Goal: Contribute content

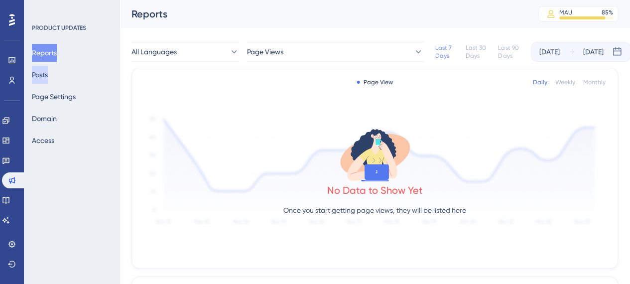
click at [48, 73] on button "Posts" at bounding box center [40, 75] width 16 height 18
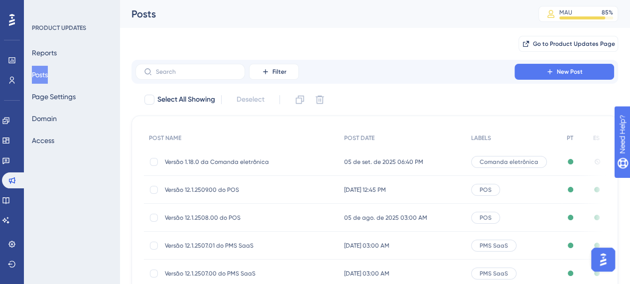
click at [366, 162] on span "05 de set. de 2025 06:40 PM" at bounding box center [383, 162] width 79 height 8
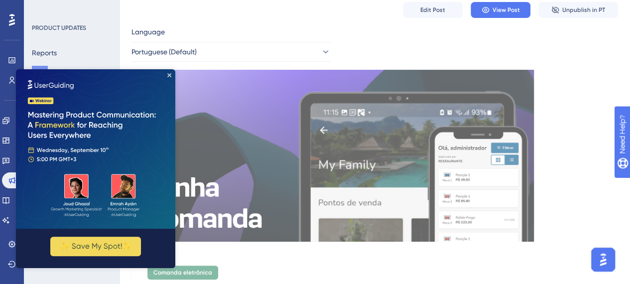
scroll to position [50, 0]
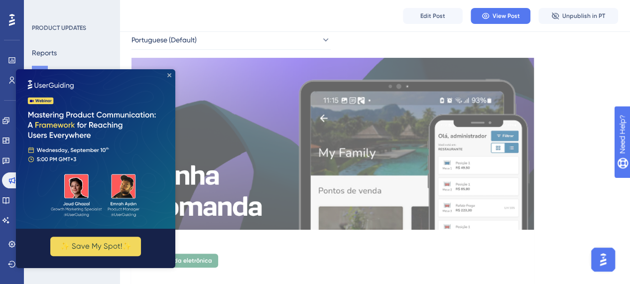
click at [170, 73] on icon "Close Preview" at bounding box center [169, 75] width 4 height 4
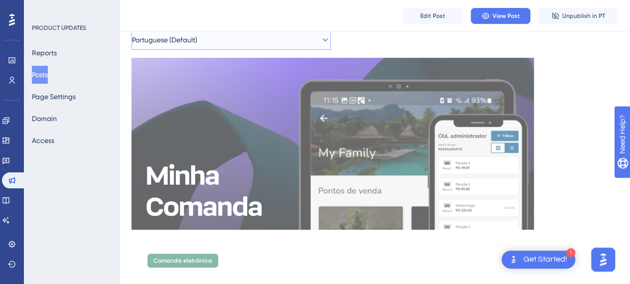
click at [291, 39] on button "Portuguese (Default)" at bounding box center [230, 40] width 199 height 20
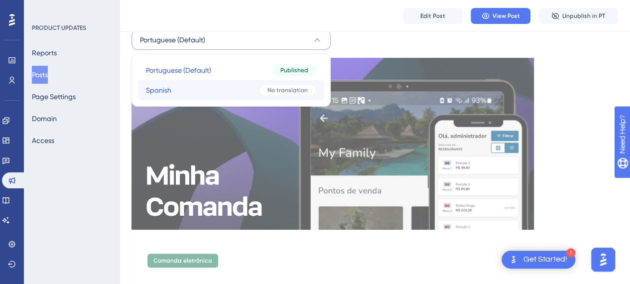
click at [243, 85] on button "Spanish Spanish No translation" at bounding box center [231, 90] width 186 height 20
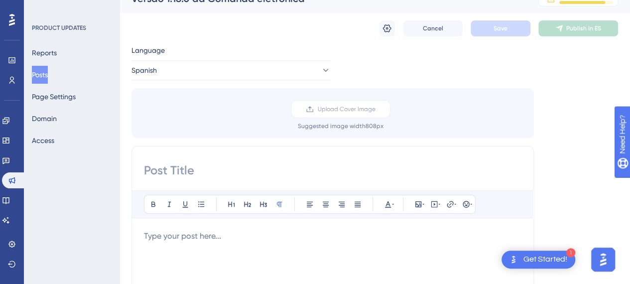
scroll to position [0, 0]
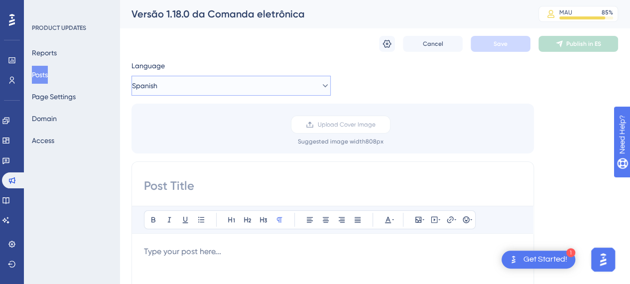
click at [193, 85] on button "Spanish" at bounding box center [230, 86] width 199 height 20
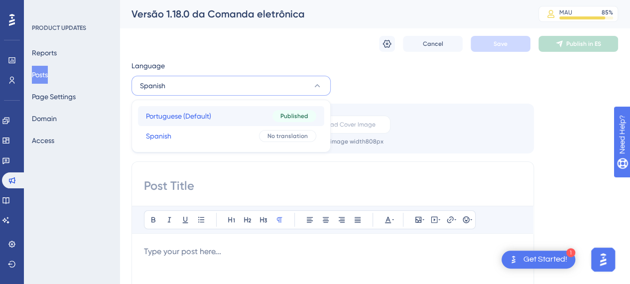
click at [204, 122] on button "Portuguese (Default) Portuguese (Default) Published" at bounding box center [231, 116] width 186 height 20
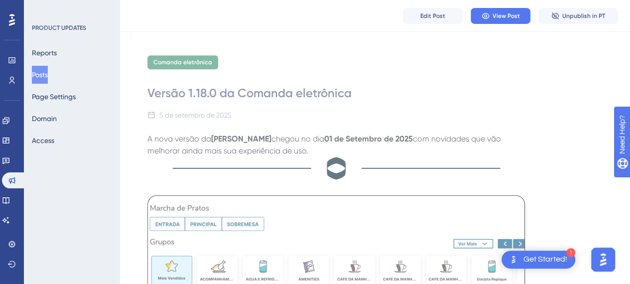
scroll to position [249, 0]
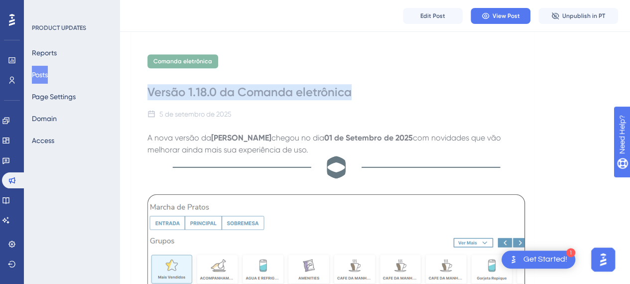
drag, startPoint x: 147, startPoint y: 91, endPoint x: 363, endPoint y: 89, distance: 216.0
click at [363, 89] on div "Versão 1.18.0 da Comanda eletrônica" at bounding box center [332, 92] width 370 height 16
copy div "Versão 1.18.0 da Comanda eletrônica"
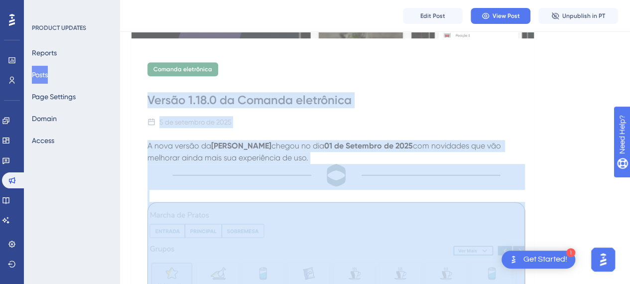
scroll to position [214, 0]
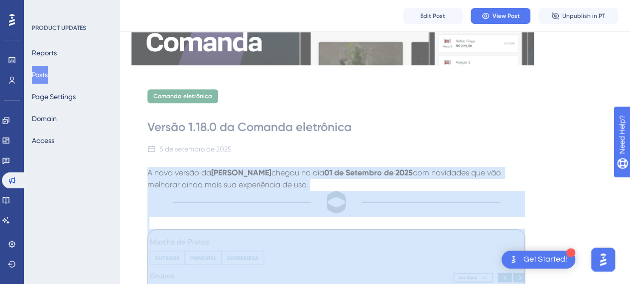
drag, startPoint x: 369, startPoint y: 187, endPoint x: 138, endPoint y: 174, distance: 231.8
copy div "L ipsu dolors am Conse Adipisc elitse do eiu 14 te Incididu ut 4830 lab etdolor…"
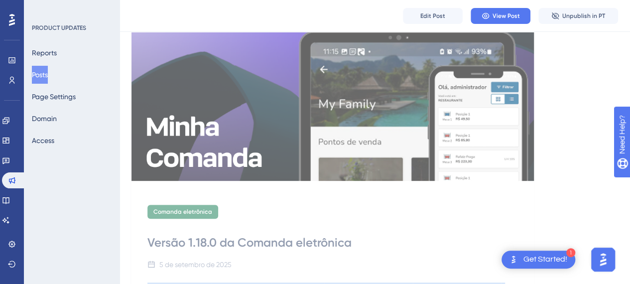
scroll to position [15, 0]
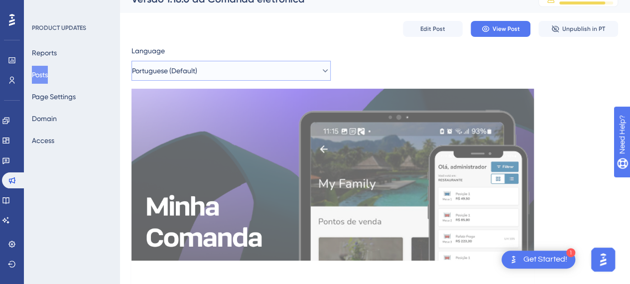
click at [210, 67] on button "Portuguese (Default)" at bounding box center [230, 71] width 199 height 20
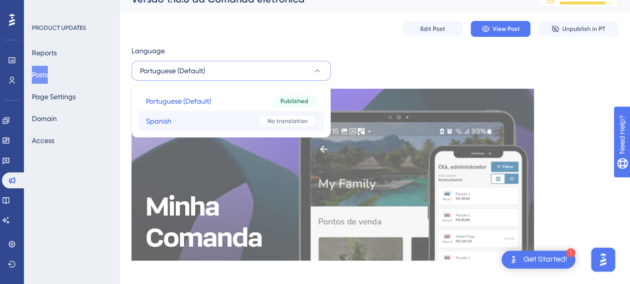
click at [225, 113] on button "Spanish Spanish No translation" at bounding box center [231, 121] width 186 height 20
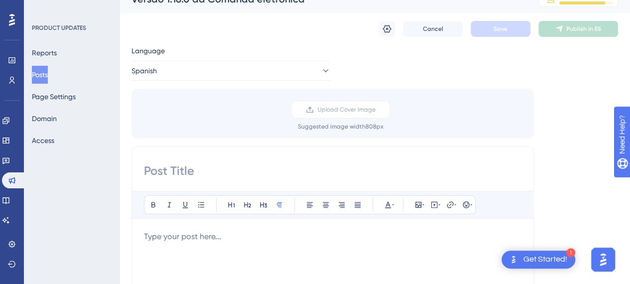
click at [228, 232] on p at bounding box center [332, 236] width 377 height 12
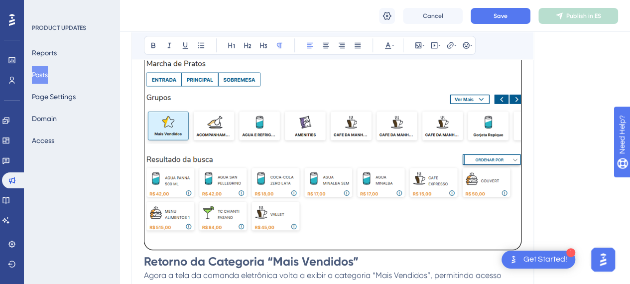
scroll to position [0, 0]
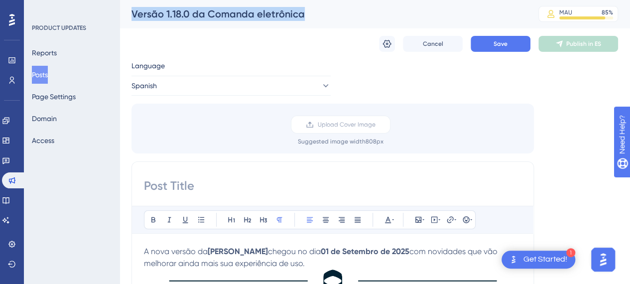
drag, startPoint x: 307, startPoint y: 14, endPoint x: 132, endPoint y: 14, distance: 175.2
click at [132, 14] on div "Versão 1.18.0 da Comanda eletrônica" at bounding box center [322, 14] width 382 height 14
copy div "Versão 1.18.0 da Comanda eletrônica"
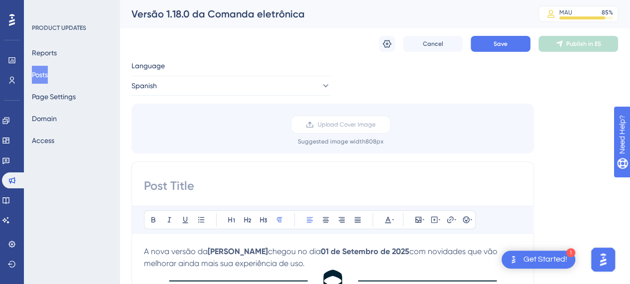
click at [204, 181] on input at bounding box center [332, 186] width 377 height 16
paste input "Versión 1.18.0 de la Comanda Electrónica"
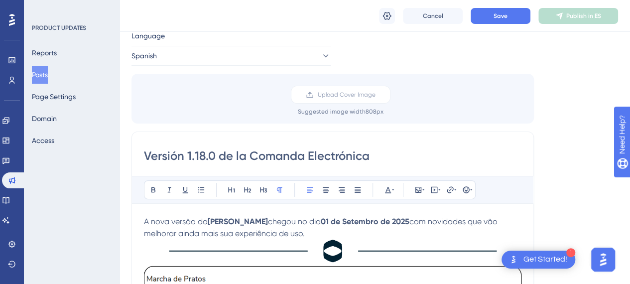
scroll to position [50, 0]
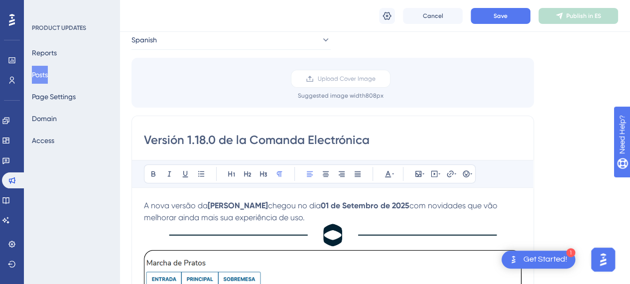
type input "Versión 1.18.0 de la Comanda Electrónica"
drag, startPoint x: 312, startPoint y: 218, endPoint x: 137, endPoint y: 201, distance: 175.6
copy p "A nova versão da [PERSON_NAME] chegou no dia 01 de Setembro de 2025 com novidad…"
click at [321, 207] on span "chegou no dia" at bounding box center [294, 205] width 53 height 9
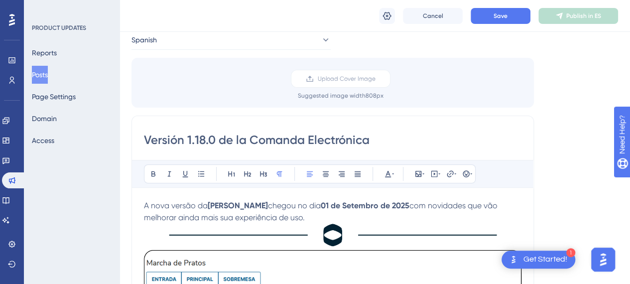
click at [312, 218] on p "A nova versão da [PERSON_NAME] chegou no dia 01 de Setembro de 2025 com novidad…" at bounding box center [332, 212] width 377 height 24
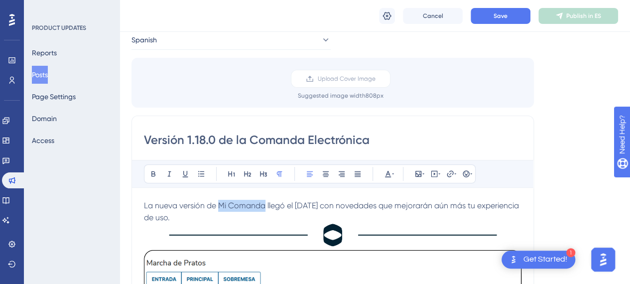
drag, startPoint x: 264, startPoint y: 207, endPoint x: 219, endPoint y: 205, distance: 44.8
click at [219, 205] on span "La nueva versión de Mi Comanda llegó el [DATE] con novedades que mejorarán aún …" at bounding box center [332, 211] width 377 height 21
click at [299, 206] on span "llegó el [DATE] con novedades que mejorarán aún más tu experiencia de uso." at bounding box center [330, 211] width 373 height 21
click at [267, 213] on p "La nueva versión de Mi Comanda llegó el [DATE] con novedades que mejorarán aún …" at bounding box center [332, 212] width 377 height 24
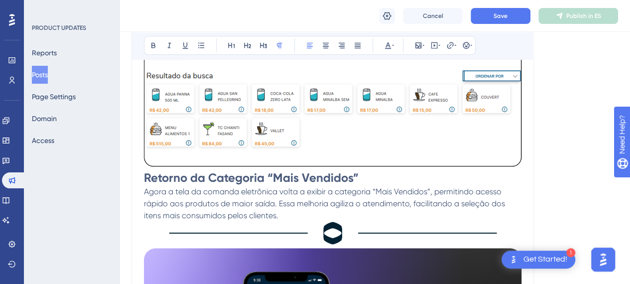
scroll to position [348, 0]
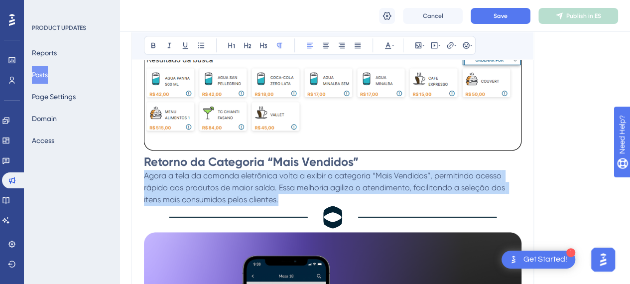
drag, startPoint x: 293, startPoint y: 200, endPoint x: 143, endPoint y: 176, distance: 151.1
copy span "Agora a tela da comanda eletrônica volta a exibir a categoria “Mais Vendidos”, …"
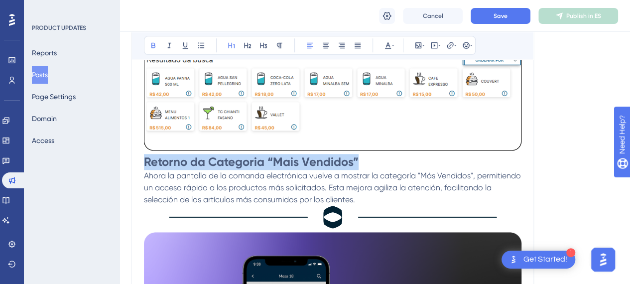
drag, startPoint x: 363, startPoint y: 158, endPoint x: 146, endPoint y: 162, distance: 216.5
click at [146, 162] on h1 "Retorno da Categoria “Mais Vendidos”" at bounding box center [332, 162] width 377 height 16
copy strong "Retorno da Categoria “Mais Vendidos”"
click at [150, 160] on strong "Retorno da Categoria “Mais Vendidos”" at bounding box center [251, 161] width 215 height 14
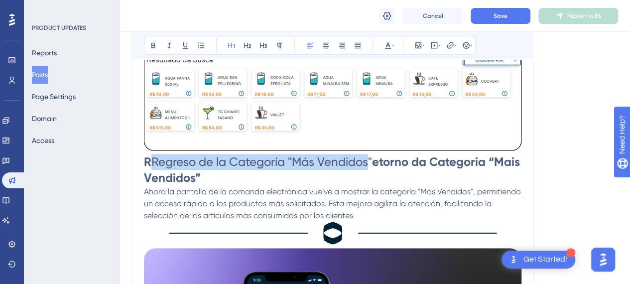
drag, startPoint x: 153, startPoint y: 160, endPoint x: 370, endPoint y: 159, distance: 217.5
click at [370, 159] on span "Regreso de la Categoría "Más Vendidos"" at bounding box center [261, 162] width 220 height 14
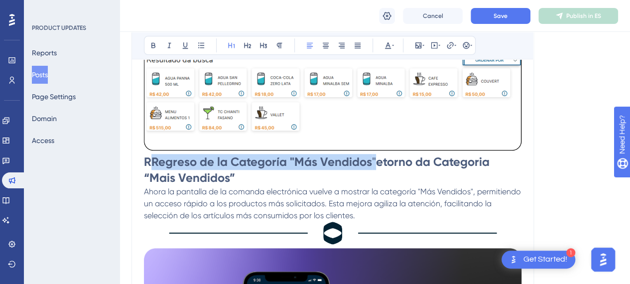
click at [374, 158] on strong "etorno da Categoria “Mais Vendidos”" at bounding box center [318, 169] width 348 height 30
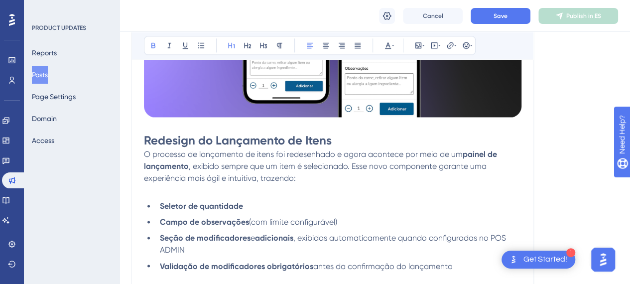
scroll to position [697, 0]
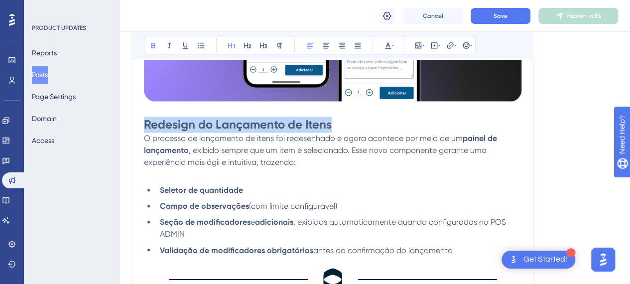
drag, startPoint x: 331, startPoint y: 126, endPoint x: 140, endPoint y: 127, distance: 191.1
click at [140, 127] on div "Versión 1.18.0 de la Comanda Electrónica Bold Italic Underline Bullet Point Hea…" at bounding box center [332, 67] width 402 height 1198
copy strong "Redesign do Lançamento de Itens"
click at [155, 125] on strong "Redesign do Lançamento de Itens" at bounding box center [238, 124] width 188 height 14
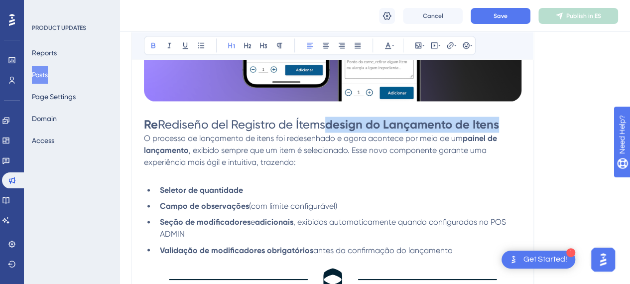
drag, startPoint x: 326, startPoint y: 122, endPoint x: 499, endPoint y: 121, distance: 172.2
click at [499, 121] on strong "design do Lançamento de Itens" at bounding box center [412, 124] width 174 height 14
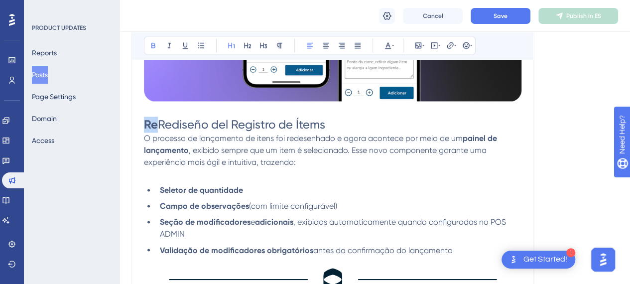
drag, startPoint x: 161, startPoint y: 125, endPoint x: 145, endPoint y: 125, distance: 15.4
click at [145, 125] on h1 "Re Rediseño del Registro de Ítems" at bounding box center [332, 124] width 377 height 16
click at [318, 124] on h1 "Rediseño del Registro de Ítems" at bounding box center [332, 124] width 377 height 16
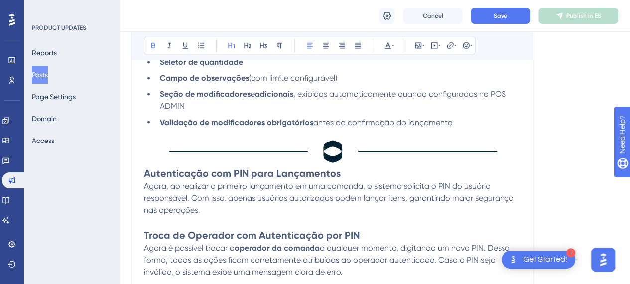
scroll to position [846, 0]
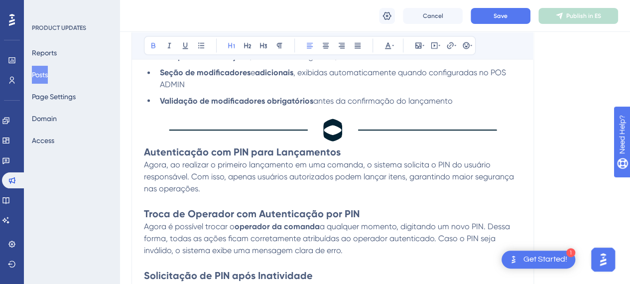
click at [144, 152] on strong "Autenticação com PIN para Lançamentos" at bounding box center [242, 151] width 197 height 12
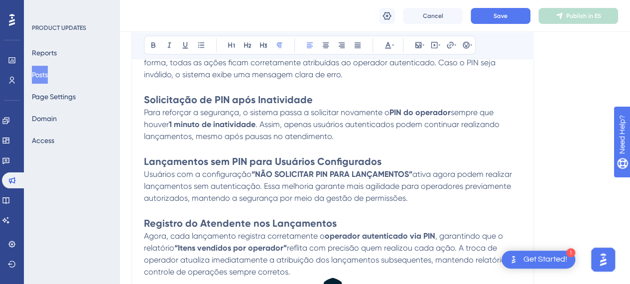
scroll to position [1162, 0]
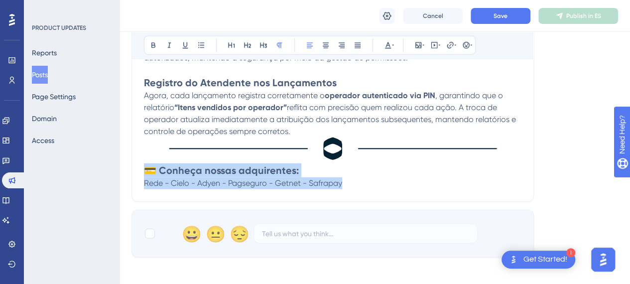
drag, startPoint x: 353, startPoint y: 182, endPoint x: 136, endPoint y: 171, distance: 217.3
copy div "💳 Conheça nossas adquirentes: Rede - Cielo - Adyen - Pagseguro - Getnet - Safra…"
click at [167, 169] on strong "💳 Conheça nossas adquirentes:" at bounding box center [221, 170] width 155 height 12
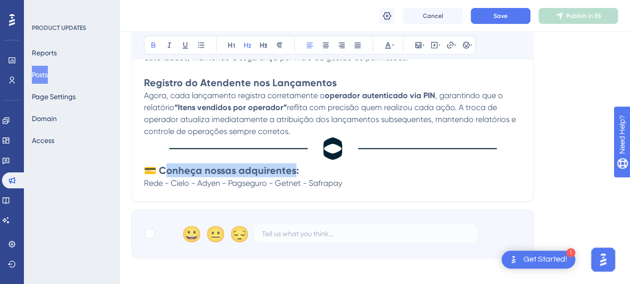
drag, startPoint x: 167, startPoint y: 169, endPoint x: 292, endPoint y: 167, distance: 124.4
click at [292, 167] on strong "💳 Conheça nossas adquirentes:" at bounding box center [221, 170] width 155 height 12
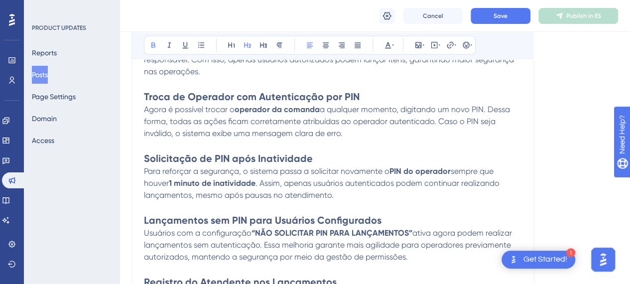
scroll to position [913, 0]
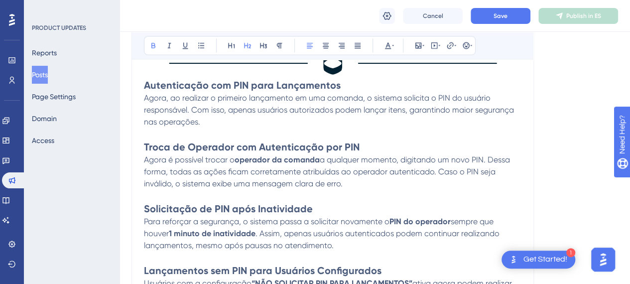
drag, startPoint x: 143, startPoint y: 82, endPoint x: 170, endPoint y: 104, distance: 34.7
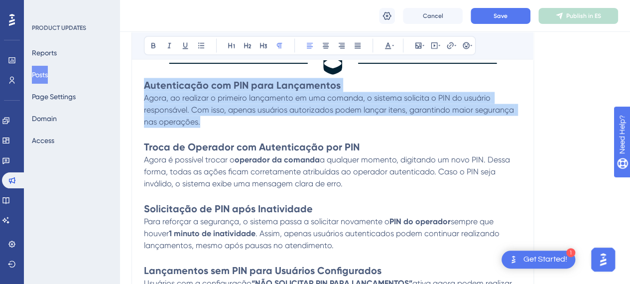
drag, startPoint x: 201, startPoint y: 122, endPoint x: 142, endPoint y: 87, distance: 68.5
copy div "Autenticação com PIN para Lançamentos Agora, ao realizar o primeiro lançamento …"
click at [151, 88] on strong "Autenticação com PIN para Lançamentos" at bounding box center [242, 85] width 197 height 12
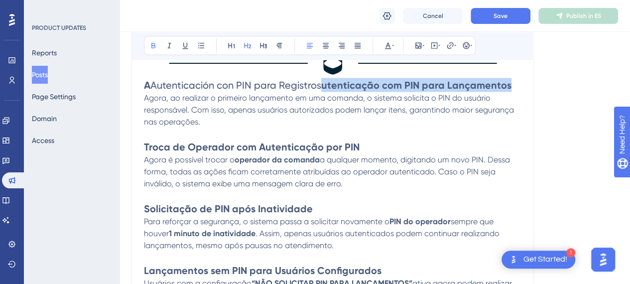
drag, startPoint x: 321, startPoint y: 82, endPoint x: 506, endPoint y: 89, distance: 185.3
click at [506, 89] on h2 "A Autenticación con PIN para Registros utenticação com PIN para Lançamentos" at bounding box center [332, 85] width 377 height 14
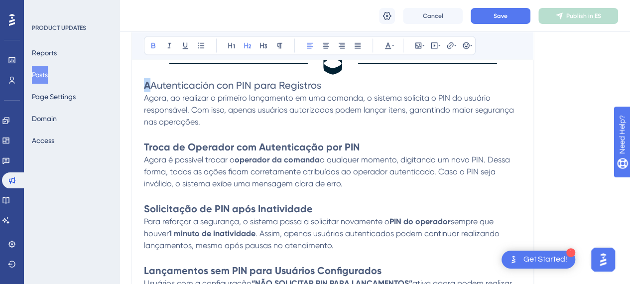
drag, startPoint x: 148, startPoint y: 84, endPoint x: 143, endPoint y: 84, distance: 5.5
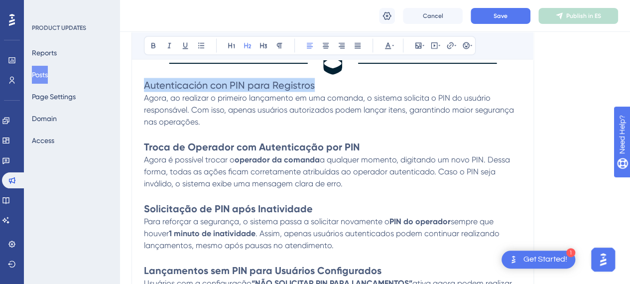
drag, startPoint x: 309, startPoint y: 85, endPoint x: 141, endPoint y: 88, distance: 167.8
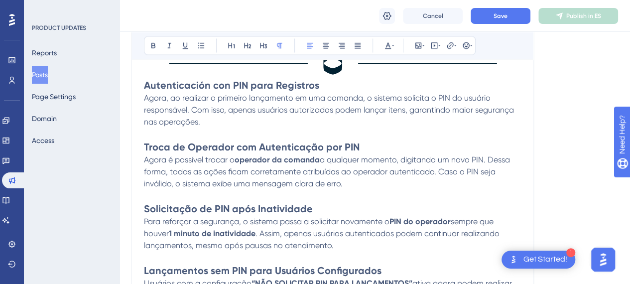
click at [199, 123] on span "Agora, ao realizar o primeiro lançamento em uma comanda, o sistema solicita o P…" at bounding box center [330, 109] width 372 height 33
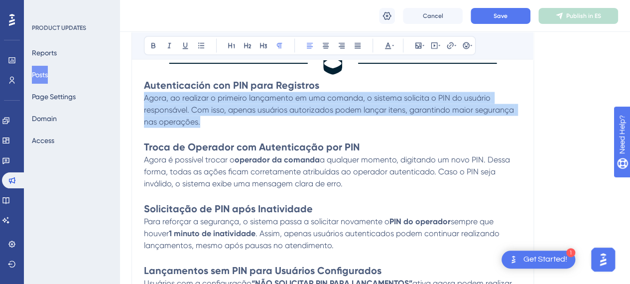
drag, startPoint x: 202, startPoint y: 122, endPoint x: 143, endPoint y: 98, distance: 64.1
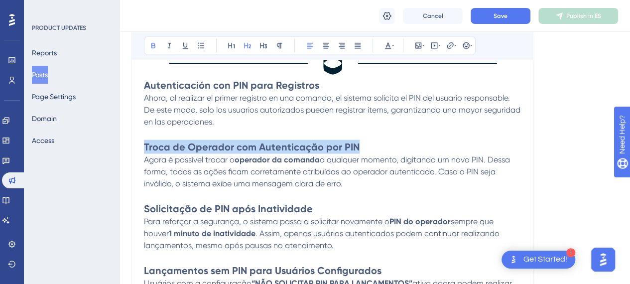
drag, startPoint x: 354, startPoint y: 145, endPoint x: 144, endPoint y: 147, distance: 209.5
click at [144, 147] on strong "Troca de Operador com Autenticação por PIN" at bounding box center [252, 146] width 216 height 12
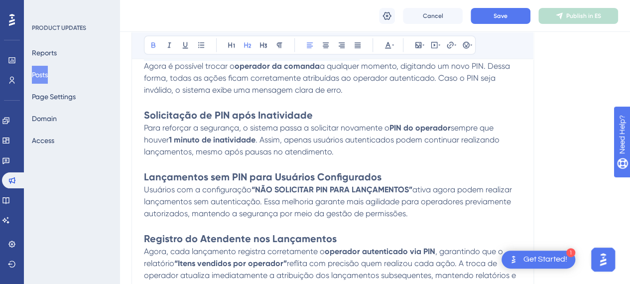
scroll to position [1062, 0]
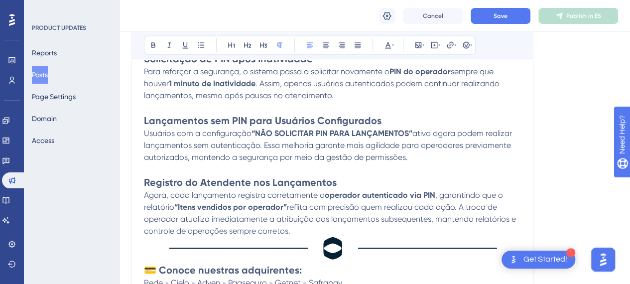
click at [294, 232] on p "Agora, cada lançamento registra corretamente o operador autenticado via PIN , g…" at bounding box center [332, 213] width 377 height 48
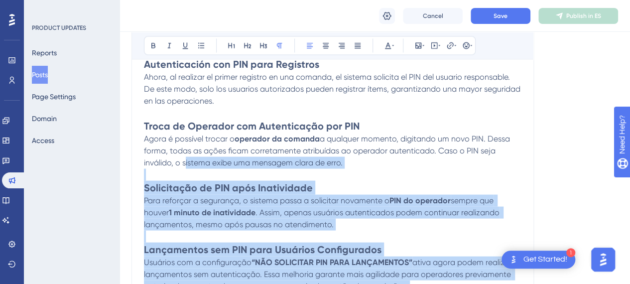
scroll to position [913, 0]
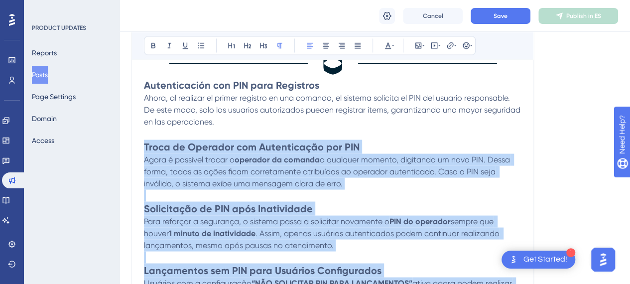
drag, startPoint x: 294, startPoint y: 232, endPoint x: 147, endPoint y: 149, distance: 168.5
copy div "Lorem ip Dolorsit ame Consectetura eli SED Doeiu t incididu utlabo e dolorema a…"
click at [411, 157] on span "a qualquer momento, digitando um novo PIN. Dessa forma, todas as ações ficam co…" at bounding box center [328, 170] width 368 height 33
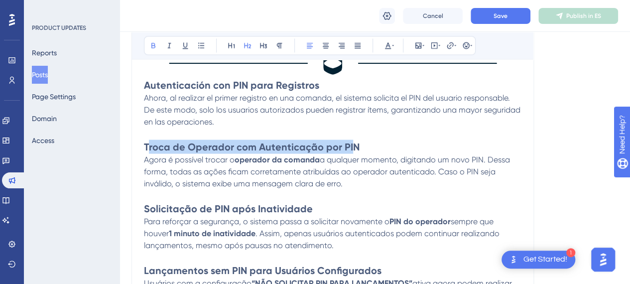
drag, startPoint x: 147, startPoint y: 145, endPoint x: 349, endPoint y: 143, distance: 201.6
click at [349, 143] on strong "Troca de Operador com Autenticação por PIN" at bounding box center [252, 146] width 216 height 12
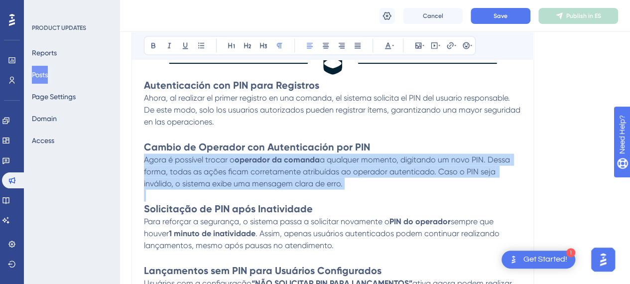
drag, startPoint x: 143, startPoint y: 159, endPoint x: 343, endPoint y: 188, distance: 202.1
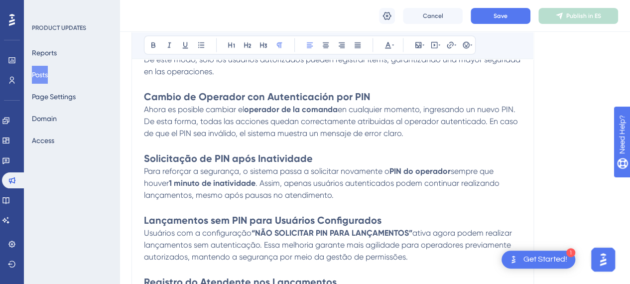
scroll to position [1012, 0]
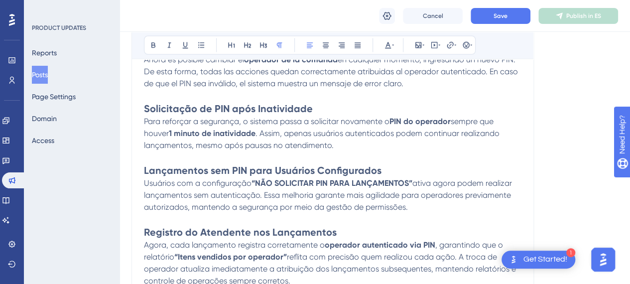
click at [144, 121] on span "Para reforçar a segurança, o sistema passa a solicitar novamente o" at bounding box center [266, 120] width 245 height 9
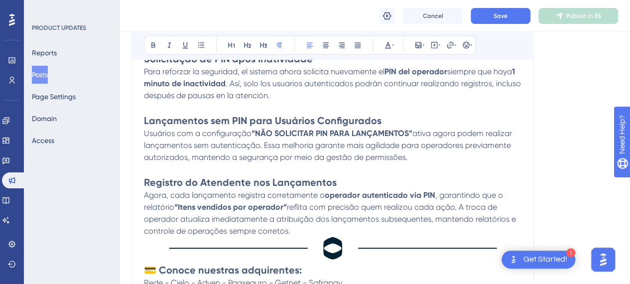
drag, startPoint x: 144, startPoint y: 130, endPoint x: 428, endPoint y: 154, distance: 284.7
click at [428, 154] on p "Usuários com a configuração “NÃO SOLICITAR PIN PARA LANÇAMENTOS” ativa agora po…" at bounding box center [332, 145] width 377 height 36
drag, startPoint x: 145, startPoint y: 195, endPoint x: 294, endPoint y: 227, distance: 151.8
click at [294, 227] on p "Agora, cada lançamento registra corretamente o operador autenticado via PIN , g…" at bounding box center [332, 213] width 377 height 48
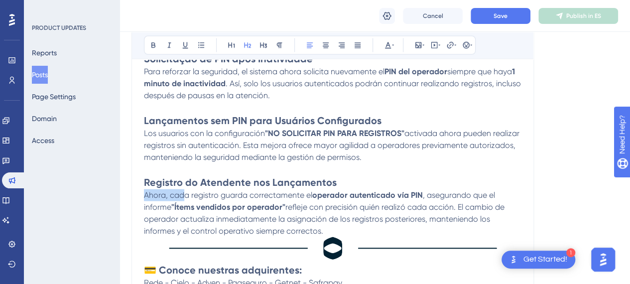
drag, startPoint x: 330, startPoint y: 179, endPoint x: 184, endPoint y: 188, distance: 147.1
click at [149, 181] on strong "Registro do Atendente nos Lançamentos" at bounding box center [240, 182] width 193 height 12
drag, startPoint x: 149, startPoint y: 181, endPoint x: 221, endPoint y: 182, distance: 72.2
click at [221, 182] on strong "Registro do Atendente nos Lançamentos" at bounding box center [240, 182] width 193 height 12
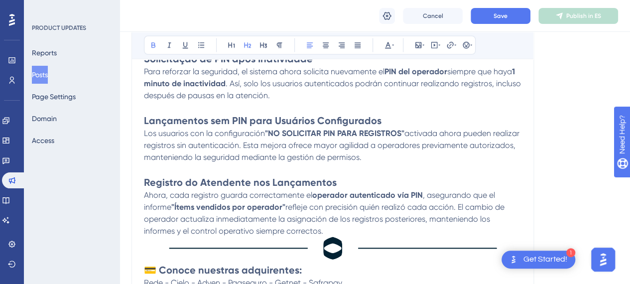
click at [328, 179] on strong "Registro do Atendente nos Lançamentos" at bounding box center [240, 182] width 193 height 12
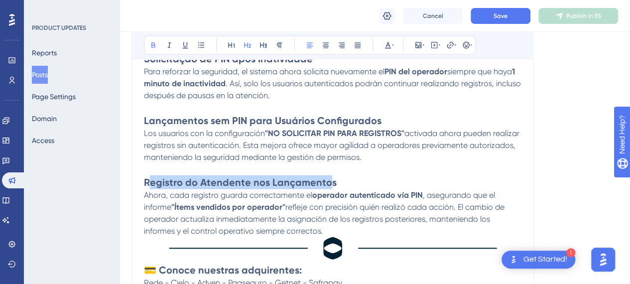
drag, startPoint x: 325, startPoint y: 180, endPoint x: 151, endPoint y: 183, distance: 173.7
click at [151, 183] on strong "Registro do Atendente nos Lançamentos" at bounding box center [240, 182] width 193 height 12
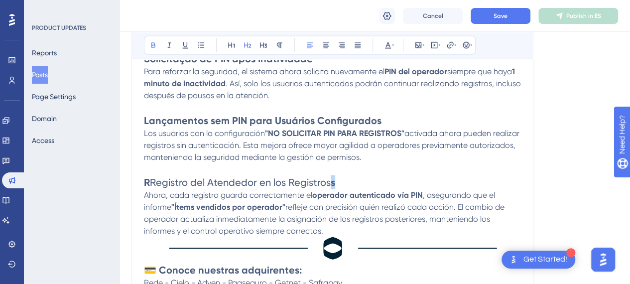
drag, startPoint x: 333, startPoint y: 179, endPoint x: 328, endPoint y: 180, distance: 5.1
click at [328, 180] on h2 "R Registro del Atendedor en los Registros s" at bounding box center [332, 182] width 377 height 14
click at [155, 120] on strong "Lançamentos sem PIN para Usuários Configurados" at bounding box center [262, 120] width 237 height 12
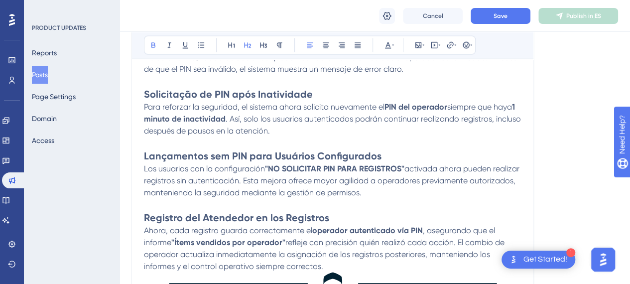
scroll to position [1012, 0]
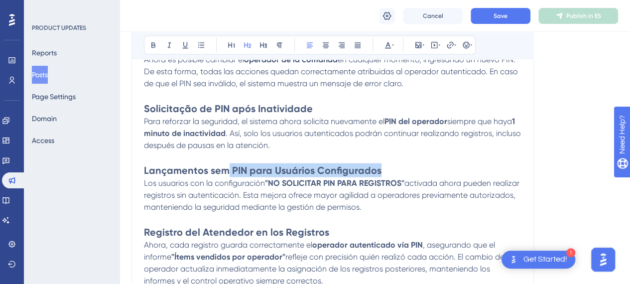
drag, startPoint x: 375, startPoint y: 171, endPoint x: 226, endPoint y: 175, distance: 149.4
click at [226, 175] on h2 "Lançamentos sem PIN para Usuários Configurados" at bounding box center [332, 170] width 377 height 14
click at [372, 169] on strong "Lançamentos sem PIN para Usuários Configurados" at bounding box center [262, 170] width 237 height 12
drag, startPoint x: 372, startPoint y: 169, endPoint x: 164, endPoint y: 173, distance: 208.6
click at [164, 173] on strong "Lançamentos sem PIN para Usuários Configurados" at bounding box center [262, 170] width 237 height 12
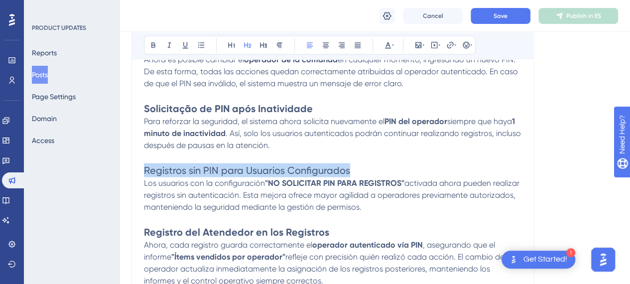
drag, startPoint x: 350, startPoint y: 169, endPoint x: 145, endPoint y: 170, distance: 205.6
click at [145, 170] on h2 "Registros sin PIN para Usuarios Configurados" at bounding box center [332, 170] width 377 height 14
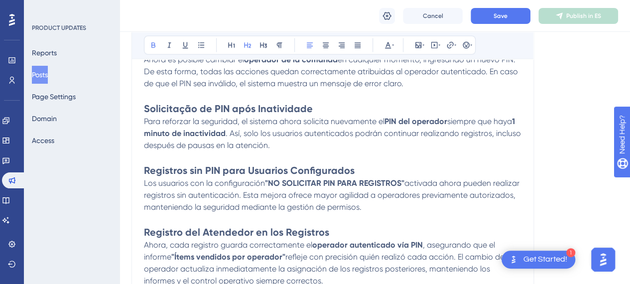
click at [293, 106] on strong "Solicitação de PIN após Inatividade" at bounding box center [228, 109] width 169 height 12
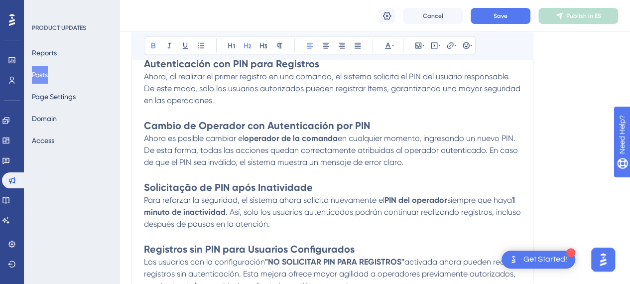
scroll to position [913, 0]
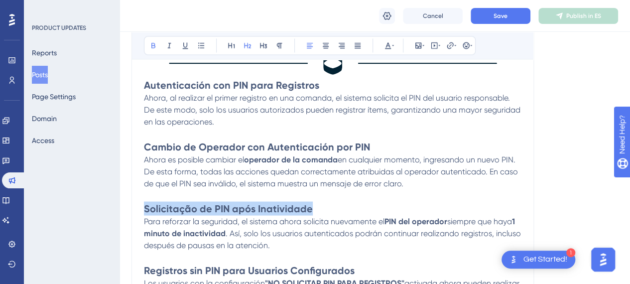
drag, startPoint x: 308, startPoint y: 210, endPoint x: 145, endPoint y: 205, distance: 162.8
click at [145, 205] on strong "Solicitação de PIN após Inatividade" at bounding box center [228, 208] width 169 height 12
drag, startPoint x: 292, startPoint y: 208, endPoint x: 145, endPoint y: 207, distance: 146.8
click at [145, 207] on h2 "Solicitud de PIN tras Inactividad" at bounding box center [332, 208] width 377 height 14
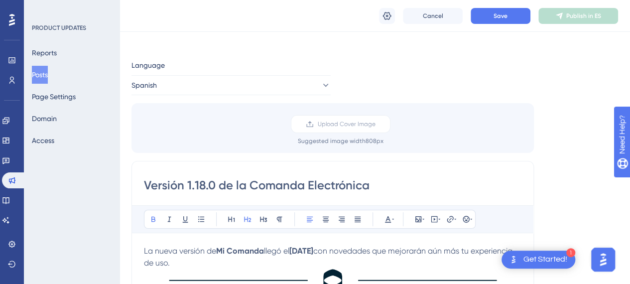
scroll to position [0, 0]
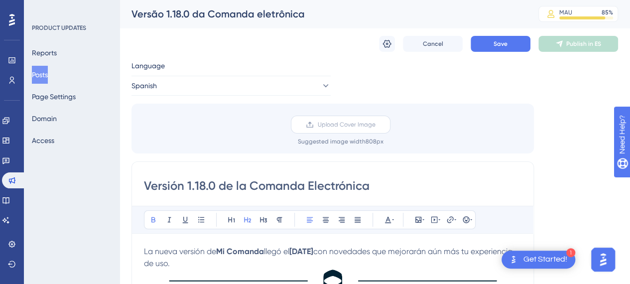
click at [357, 129] on label "Upload Cover Image" at bounding box center [341, 124] width 100 height 18
click at [375, 124] on input "Upload Cover Image" at bounding box center [375, 124] width 0 height 0
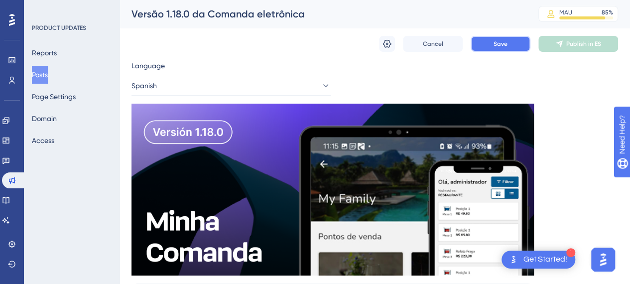
click at [482, 43] on button "Save" at bounding box center [500, 44] width 60 height 16
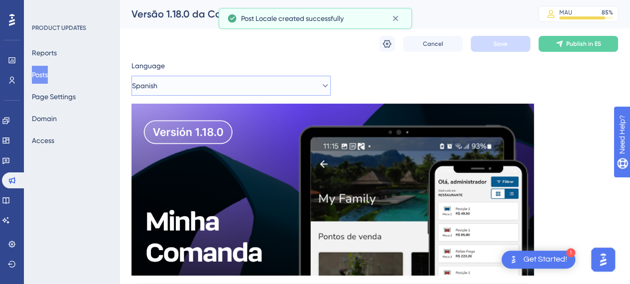
click at [228, 82] on button "Spanish" at bounding box center [230, 86] width 199 height 20
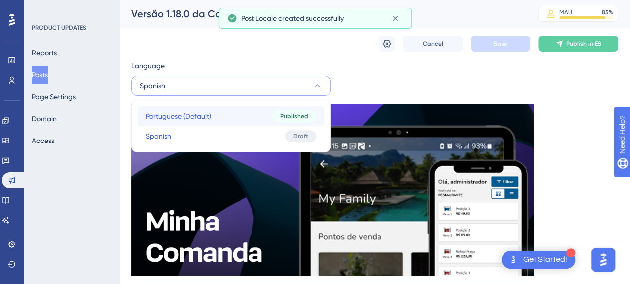
click at [220, 116] on button "Portuguese (Default) Portuguese (Default) Published" at bounding box center [231, 116] width 186 height 20
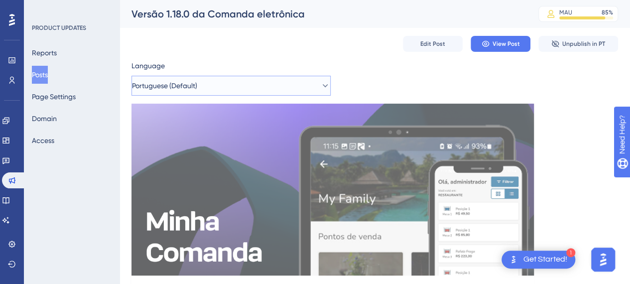
click at [261, 89] on button "Portuguese (Default)" at bounding box center [230, 86] width 199 height 20
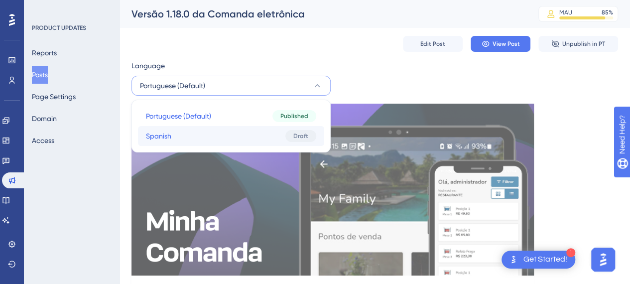
click at [239, 128] on button "Spanish Spanish Draft" at bounding box center [231, 136] width 186 height 20
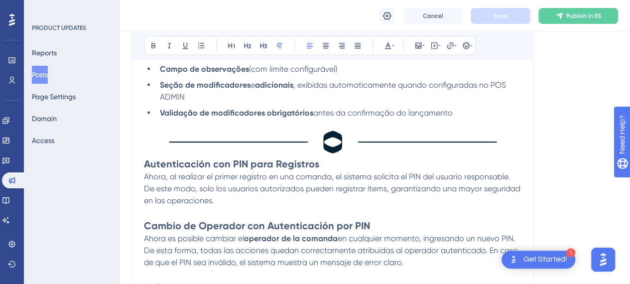
scroll to position [846, 0]
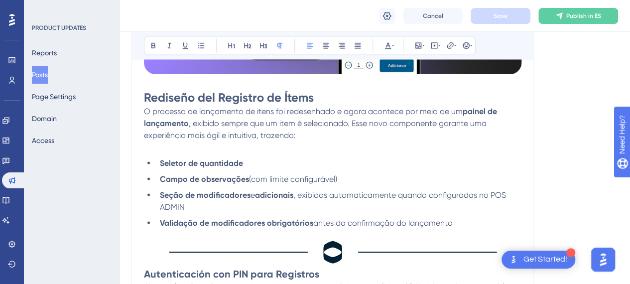
drag, startPoint x: 144, startPoint y: 109, endPoint x: 455, endPoint y: 224, distance: 331.2
click at [455, 224] on div "La nueva versión de Mi Comanda llegó el [DATE] con novedades que mejorarán aún …" at bounding box center [332, 75] width 377 height 1101
click at [400, 122] on span ", exibido sempre que um item é selecionado. Esse novo componente garante uma ex…" at bounding box center [316, 128] width 344 height 21
drag, startPoint x: 447, startPoint y: 221, endPoint x: 144, endPoint y: 112, distance: 322.1
click at [144, 112] on div "La nueva versión de Mi Comanda llegó el [DATE] con novedades que mejorarán aún …" at bounding box center [332, 75] width 377 height 1101
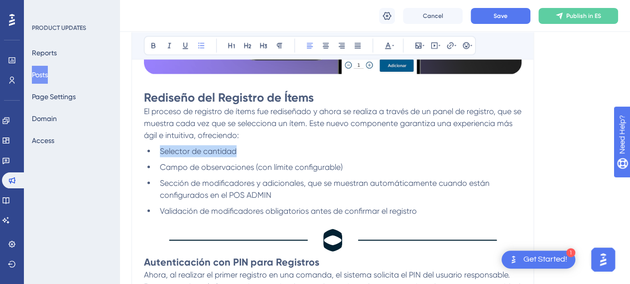
drag, startPoint x: 238, startPoint y: 150, endPoint x: 158, endPoint y: 150, distance: 79.6
click at [158, 150] on li "Selector de cantidad" at bounding box center [338, 151] width 365 height 12
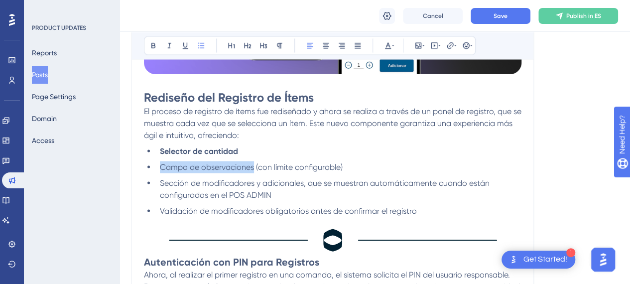
drag, startPoint x: 253, startPoint y: 168, endPoint x: 160, endPoint y: 166, distance: 92.6
click at [160, 166] on span "Campo de observaciones (con límite configurable)" at bounding box center [251, 166] width 183 height 9
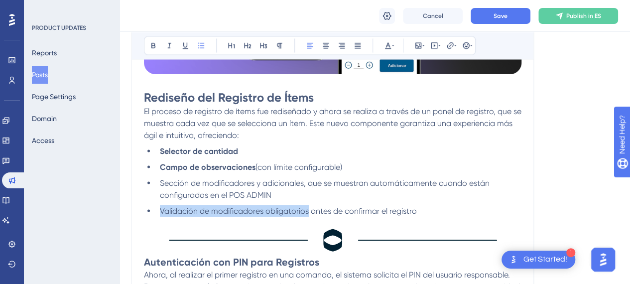
drag, startPoint x: 160, startPoint y: 211, endPoint x: 307, endPoint y: 213, distance: 146.8
click at [307, 213] on span "Validación de modificadores obligatorios antes de confirmar el registro" at bounding box center [288, 210] width 257 height 9
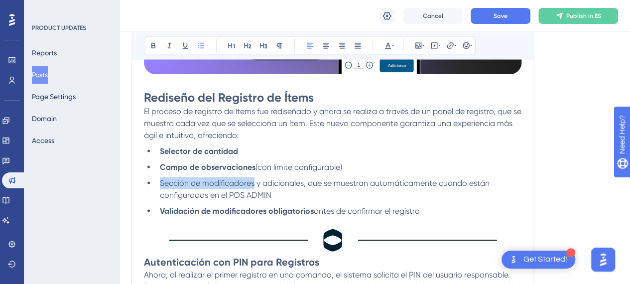
drag, startPoint x: 159, startPoint y: 182, endPoint x: 254, endPoint y: 187, distance: 94.7
click at [254, 187] on li "Sección de modificadores y adicionales, que se muestran automáticamente cuando …" at bounding box center [338, 189] width 365 height 24
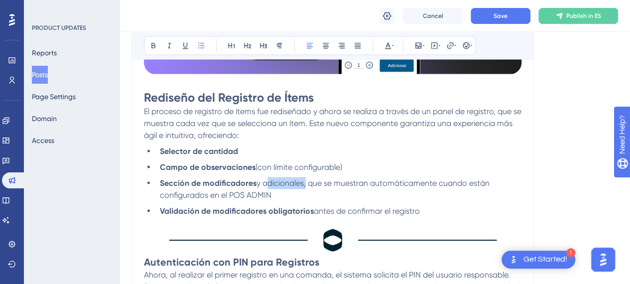
drag, startPoint x: 264, startPoint y: 184, endPoint x: 305, endPoint y: 184, distance: 40.3
click at [305, 184] on span "y adicionales, que se muestran automáticamente cuando están configurados en el …" at bounding box center [325, 188] width 331 height 21
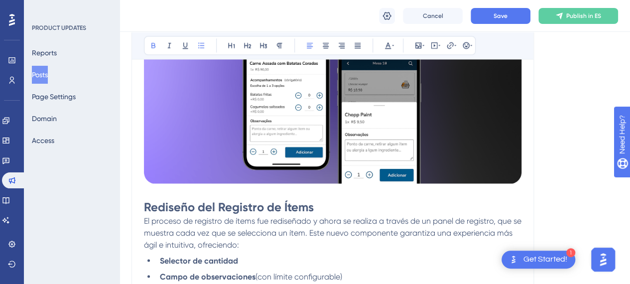
scroll to position [747, 0]
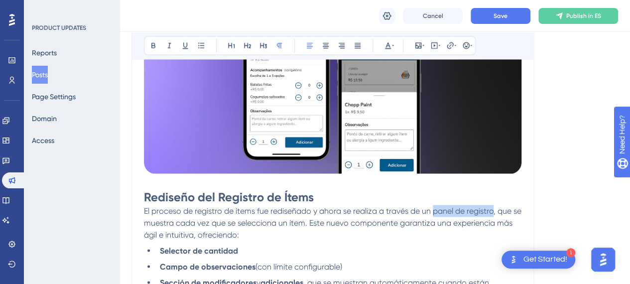
drag, startPoint x: 434, startPoint y: 213, endPoint x: 494, endPoint y: 212, distance: 60.2
click at [494, 212] on span "El proceso de registro de ítems fue rediseñado y ahora se realiza a través de u…" at bounding box center [333, 222] width 379 height 33
click at [569, 208] on div "Language Spanish Insert an Image Delete Versión 1.18.0 de la Comanda Electrónic…" at bounding box center [374, 49] width 486 height 1465
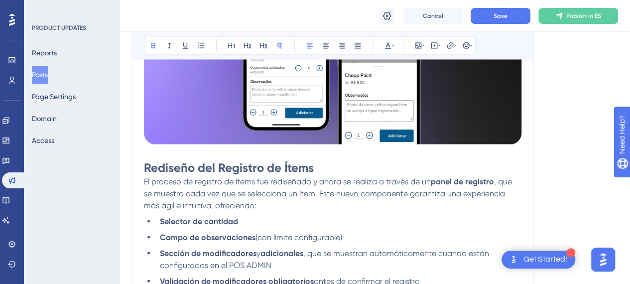
scroll to position [796, 0]
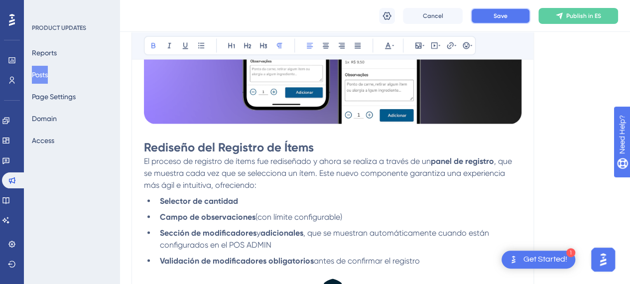
click at [489, 17] on button "Save" at bounding box center [500, 16] width 60 height 16
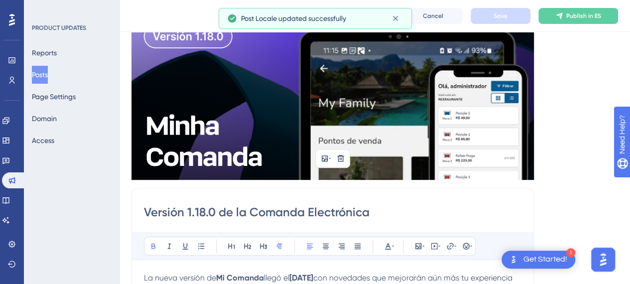
scroll to position [0, 0]
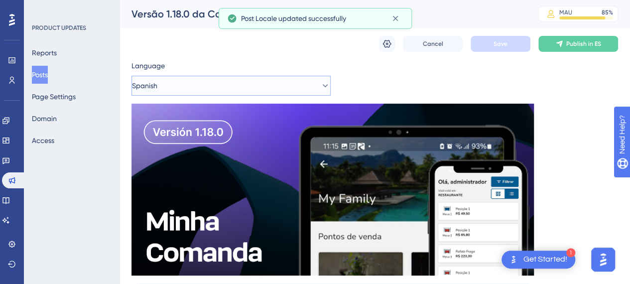
click at [242, 93] on button "Spanish" at bounding box center [230, 86] width 199 height 20
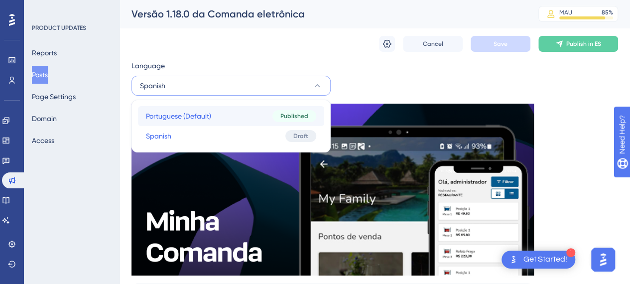
click at [224, 117] on button "Portuguese (Default) Portuguese (Default) Published" at bounding box center [231, 116] width 186 height 20
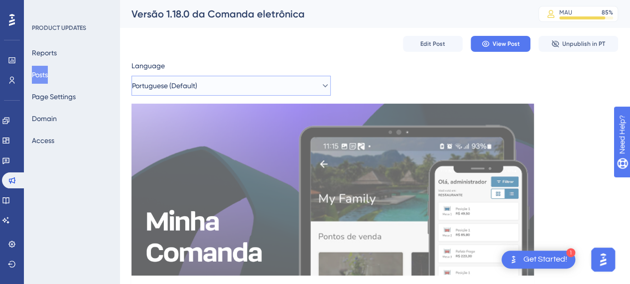
click at [228, 78] on button "Portuguese (Default)" at bounding box center [230, 86] width 199 height 20
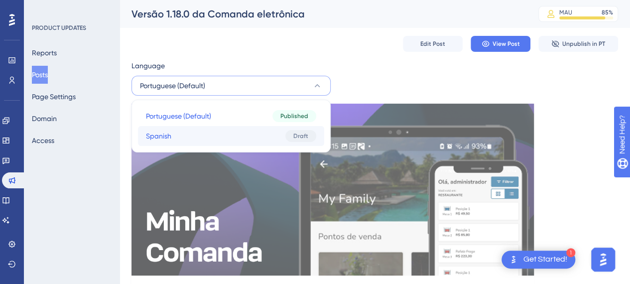
click at [227, 137] on button "Spanish Spanish Draft" at bounding box center [231, 136] width 186 height 20
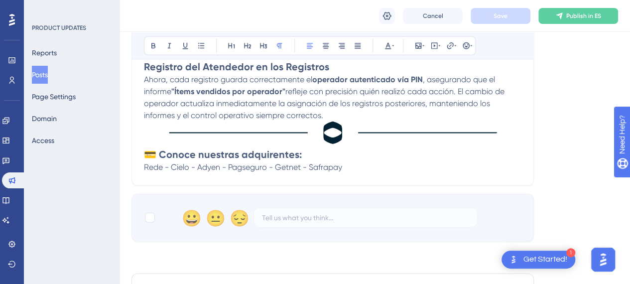
scroll to position [1304, 0]
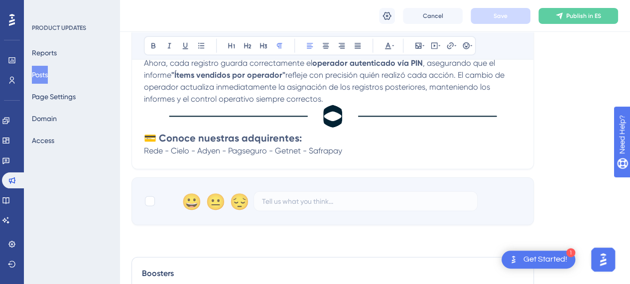
click at [41, 79] on button "Posts" at bounding box center [40, 75] width 16 height 18
